Goal: Find specific fact: Find specific page/section

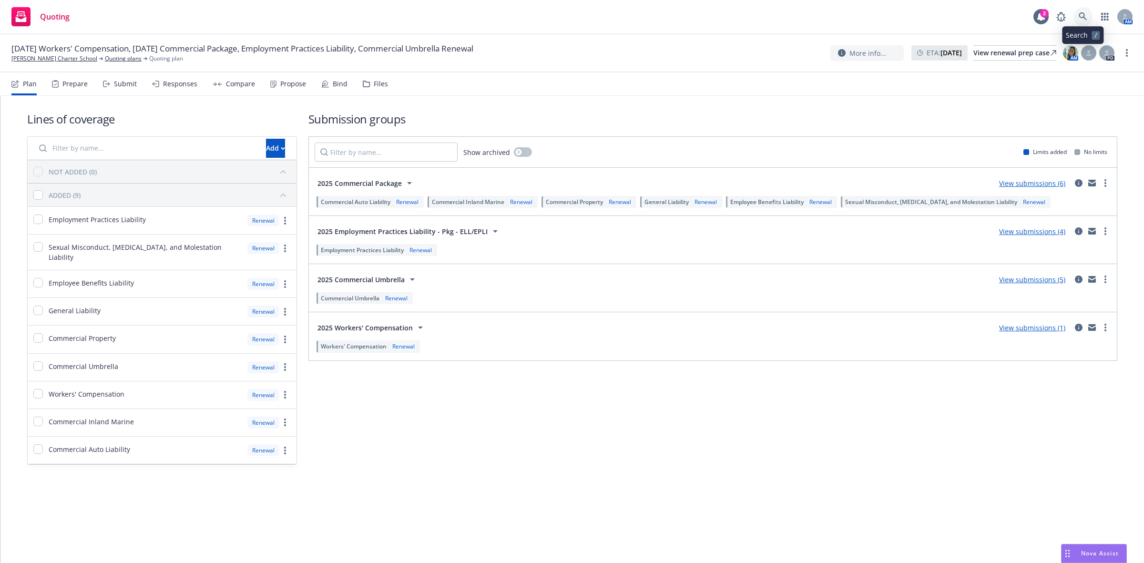
click at [1083, 17] on icon at bounding box center [1083, 16] width 8 height 8
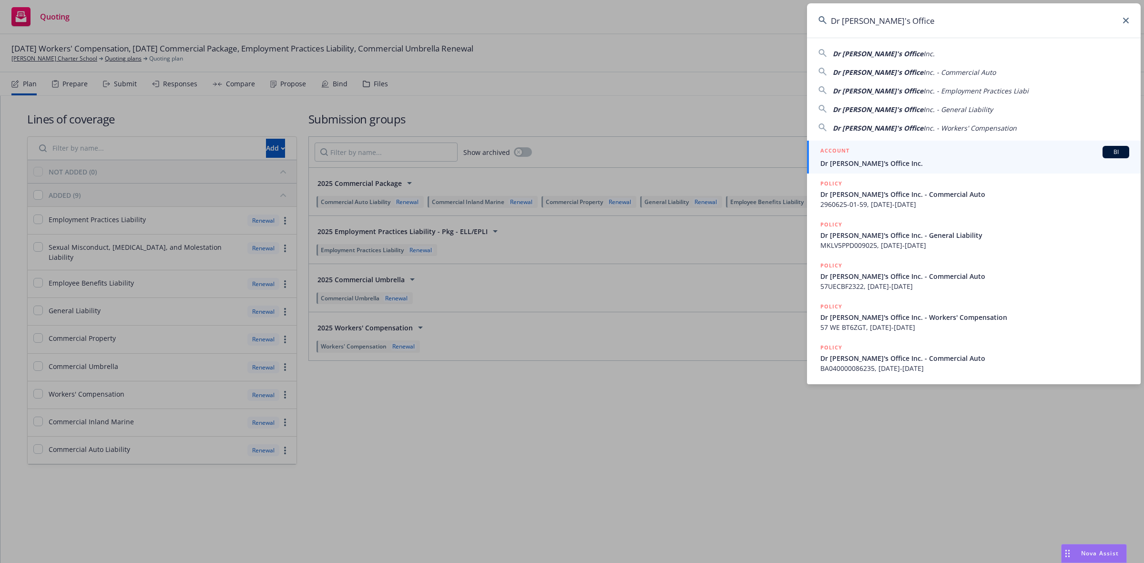
type input "Dr [PERSON_NAME]'s Office"
click at [855, 155] on div "ACCOUNT BI" at bounding box center [974, 152] width 309 height 12
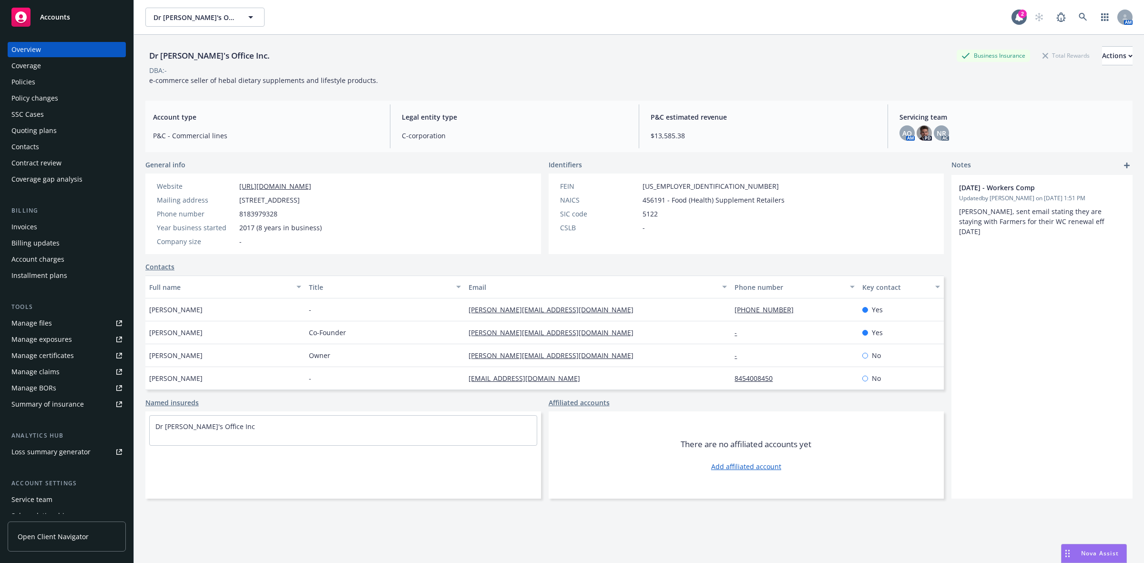
click at [44, 83] on div "Policies" at bounding box center [66, 81] width 111 height 15
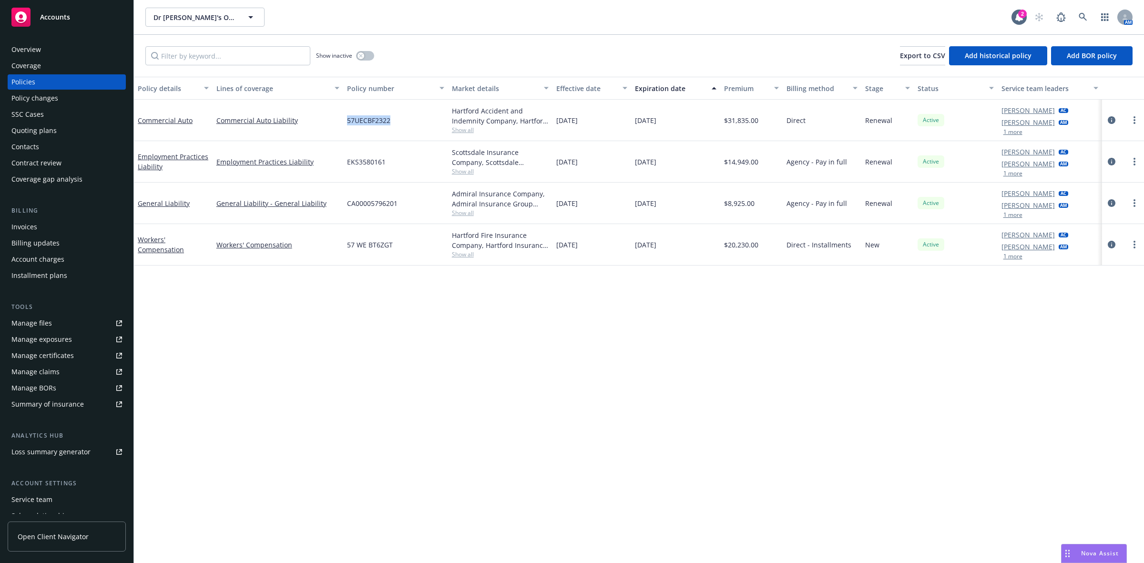
drag, startPoint x: 399, startPoint y: 119, endPoint x: 322, endPoint y: 129, distance: 78.3
click at [322, 129] on div "Commercial Auto Commercial Auto Liability 57UECBF2322 Hartford Accident and Ind…" at bounding box center [639, 120] width 1010 height 41
copy div "57UECBF2322"
click at [406, 118] on div "57UECBF2322" at bounding box center [395, 120] width 105 height 41
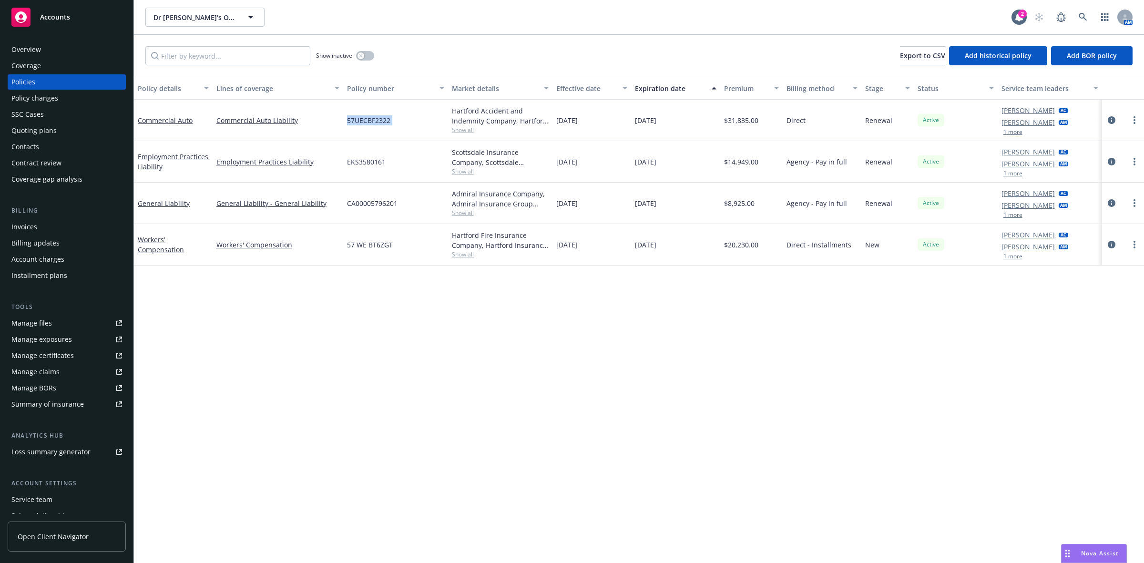
drag, startPoint x: 406, startPoint y: 118, endPoint x: 347, endPoint y: 122, distance: 59.3
click at [347, 122] on div "57UECBF2322" at bounding box center [395, 120] width 105 height 41
copy span "57UECBF2322"
